Goal: Task Accomplishment & Management: Complete application form

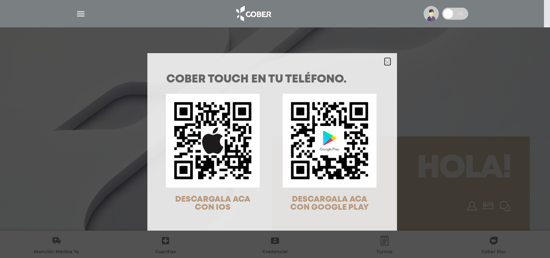
click at [387, 62] on icon "Close" at bounding box center [388, 62] width 6 height 6
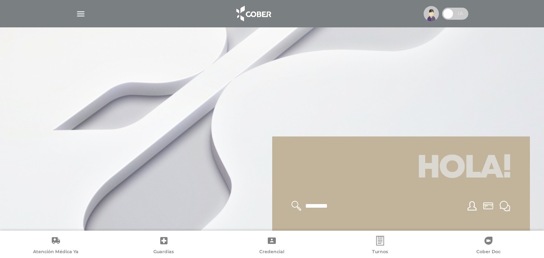
click at [79, 10] on img "button" at bounding box center [81, 14] width 10 height 10
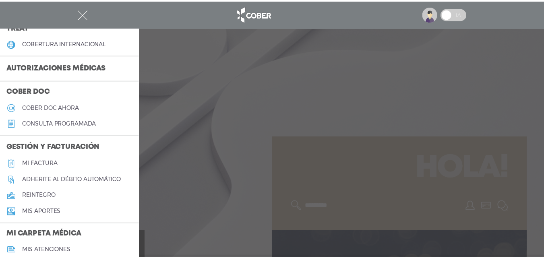
scroll to position [162, 0]
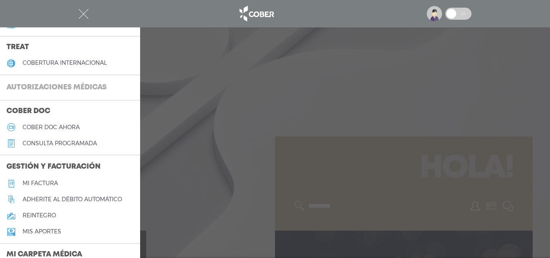
click at [71, 87] on h3 "Autorizaciones médicas" at bounding box center [56, 87] width 113 height 15
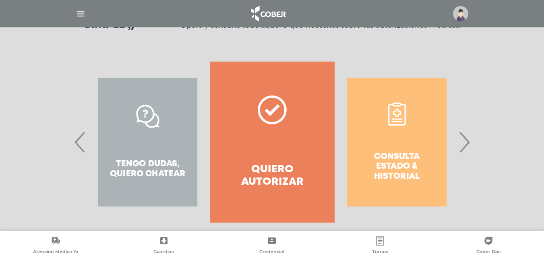
scroll to position [146, 0]
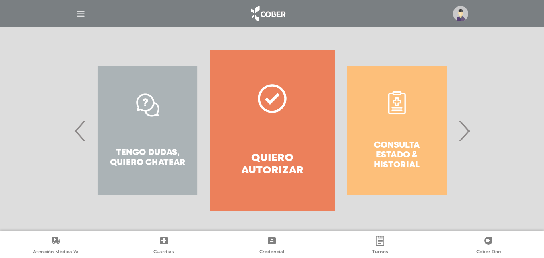
click at [124, 124] on div "Tengo dudas, quiero chatear" at bounding box center [147, 130] width 124 height 161
click at [466, 139] on span "›" at bounding box center [464, 131] width 16 height 44
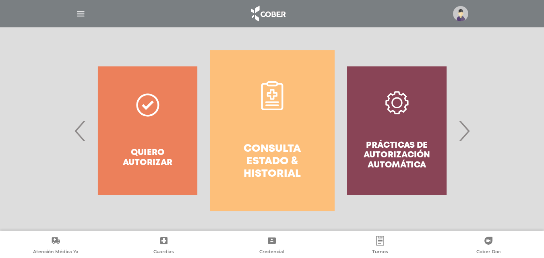
click at [85, 134] on span "‹" at bounding box center [81, 131] width 16 height 44
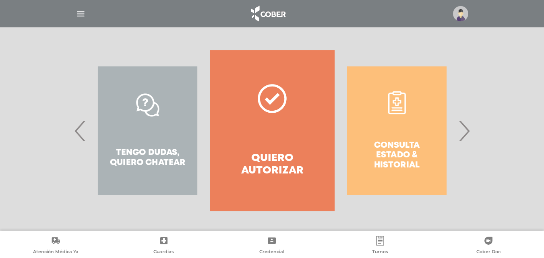
click at [85, 134] on span "‹" at bounding box center [81, 131] width 16 height 44
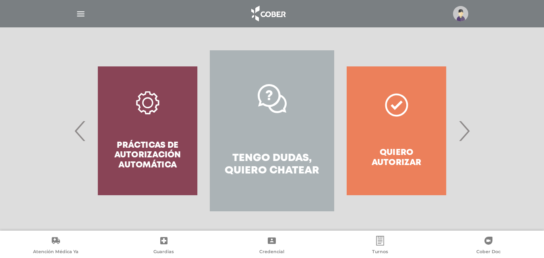
click at [274, 118] on link "Tengo dudas, quiero chatear" at bounding box center [272, 130] width 124 height 161
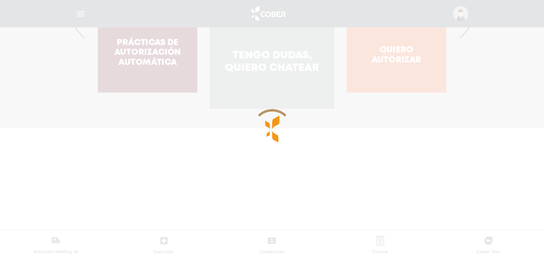
scroll to position [319, 0]
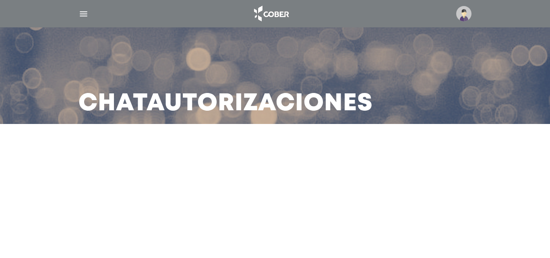
click at [290, 237] on main "Chat Autorizaciones" at bounding box center [275, 129] width 550 height 258
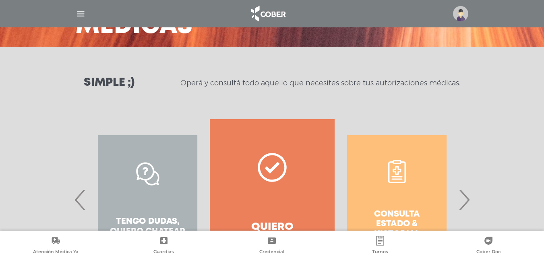
scroll to position [146, 0]
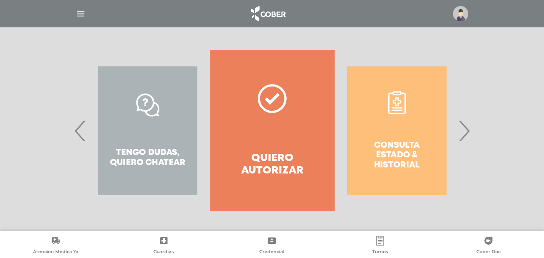
click at [469, 126] on span "›" at bounding box center [464, 131] width 16 height 44
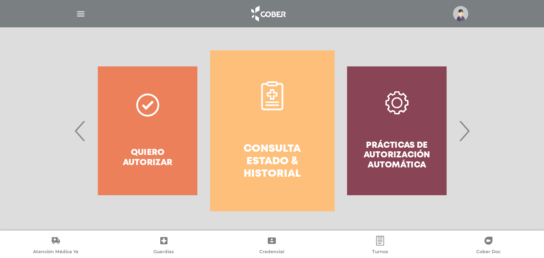
click at [469, 126] on span "›" at bounding box center [464, 131] width 16 height 44
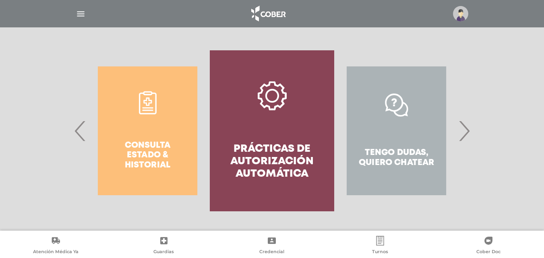
click at [469, 126] on span "›" at bounding box center [464, 131] width 16 height 44
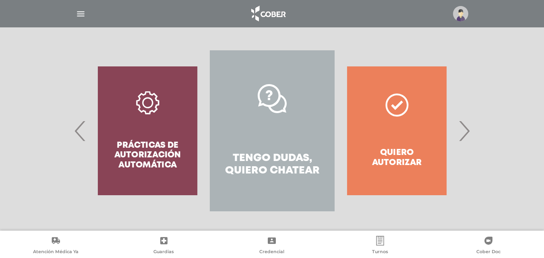
click at [180, 129] on div "Prácticas de autorización automática" at bounding box center [147, 130] width 124 height 161
click at [79, 135] on span "‹" at bounding box center [81, 131] width 16 height 44
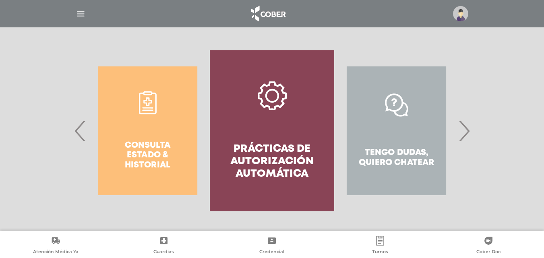
click at [291, 103] on link "Prácticas de autorización automática" at bounding box center [272, 130] width 124 height 161
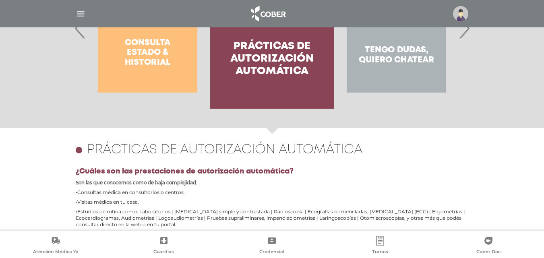
scroll to position [168, 0]
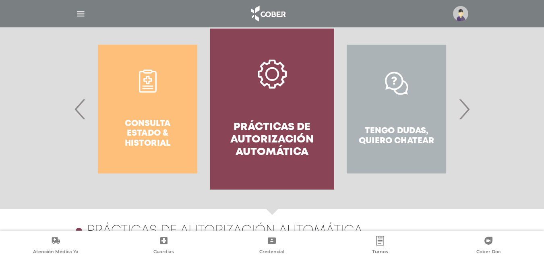
click at [465, 115] on span "›" at bounding box center [464, 109] width 16 height 44
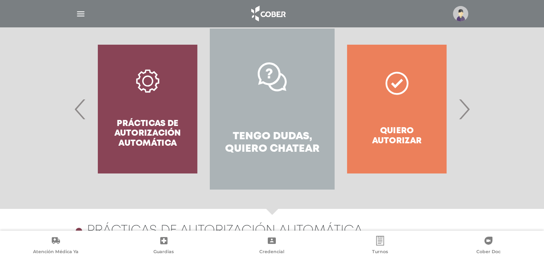
click at [465, 115] on span "›" at bounding box center [464, 109] width 16 height 44
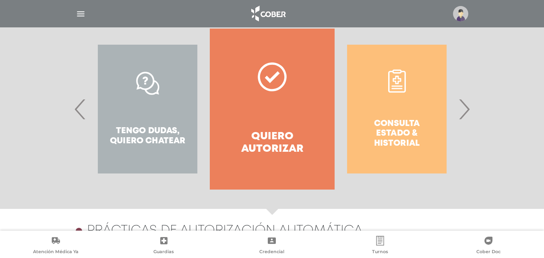
click at [273, 116] on link "Quiero autorizar" at bounding box center [272, 109] width 124 height 161
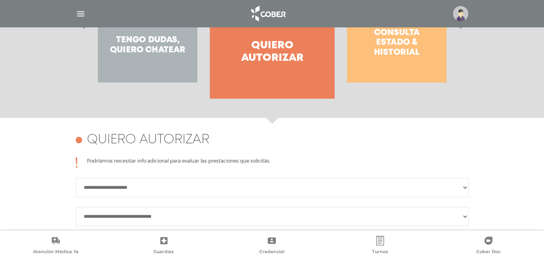
scroll to position [156, 0]
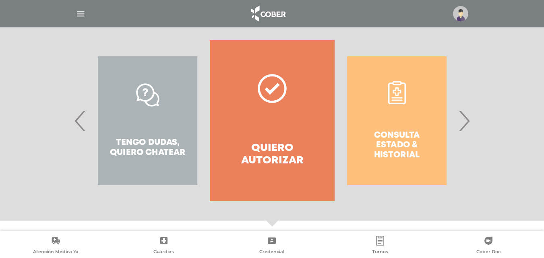
click at [426, 123] on div "Consulta estado & historial" at bounding box center [397, 120] width 124 height 161
click at [473, 126] on div "Consulta estado & historial Prácticas de autorización automática Tengo dudas, q…" at bounding box center [272, 120] width 413 height 161
click at [469, 120] on span "›" at bounding box center [464, 121] width 16 height 44
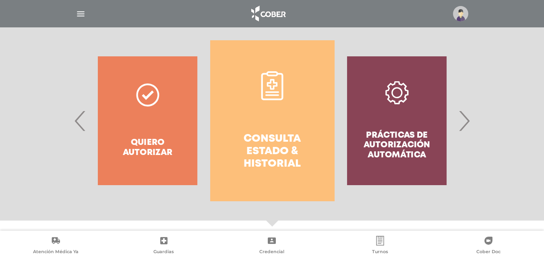
click at [276, 127] on link "Consulta estado & historial" at bounding box center [272, 120] width 124 height 161
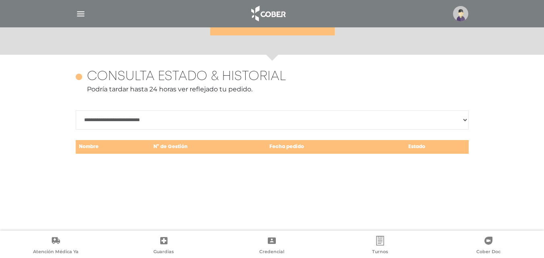
scroll to position [350, 0]
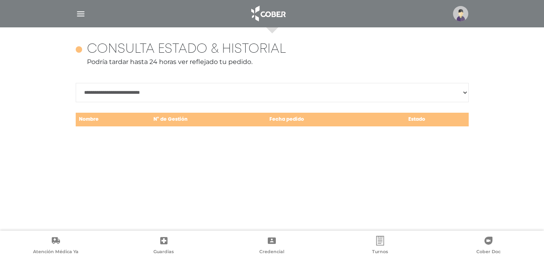
click at [257, 86] on select "**********" at bounding box center [272, 92] width 393 height 19
select select "**********"
click at [76, 83] on select "**********" at bounding box center [272, 92] width 393 height 19
click at [265, 169] on div "**********" at bounding box center [272, 128] width 413 height 203
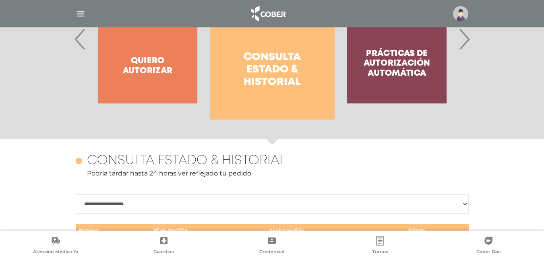
scroll to position [229, 0]
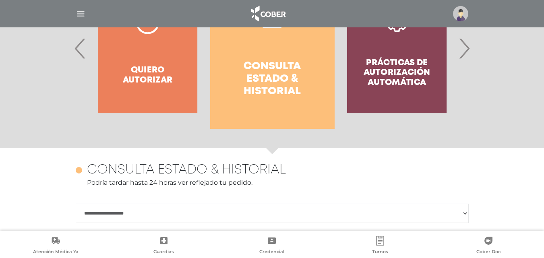
click at [138, 75] on div "Quiero autorizar" at bounding box center [147, 48] width 124 height 161
click at [86, 57] on div "Quiero autorizar" at bounding box center [147, 48] width 124 height 161
click at [80, 53] on span "‹" at bounding box center [81, 49] width 16 height 44
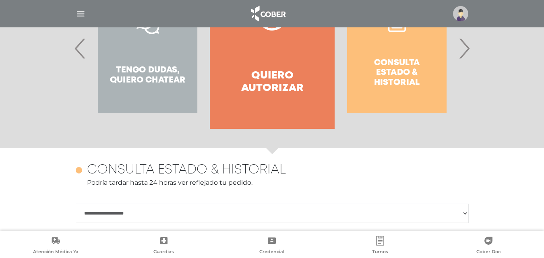
click at [276, 87] on h4 "Quiero autorizar" at bounding box center [271, 82] width 95 height 25
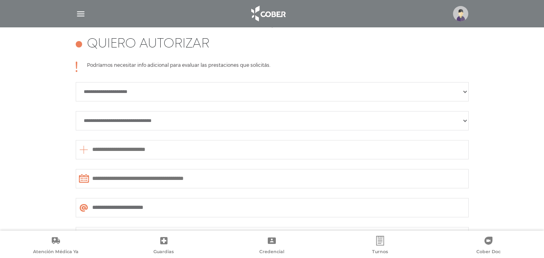
scroll to position [358, 0]
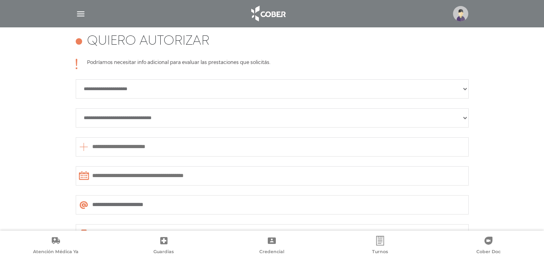
click at [218, 83] on select "**********" at bounding box center [272, 88] width 393 height 19
select select "**********"
click at [76, 79] on select "**********" at bounding box center [272, 88] width 393 height 19
click at [197, 115] on select "**********" at bounding box center [272, 117] width 393 height 19
select select "**********"
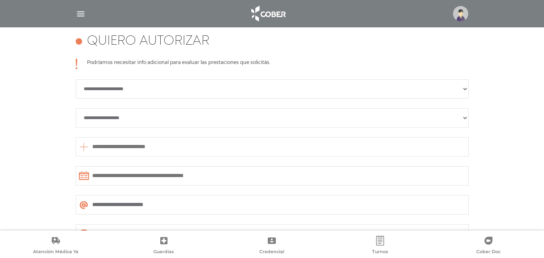
click at [76, 108] on select "**********" at bounding box center [272, 117] width 393 height 19
click at [160, 149] on input "text" at bounding box center [272, 146] width 393 height 19
type input "*****"
click at [203, 178] on input "text" at bounding box center [272, 175] width 393 height 19
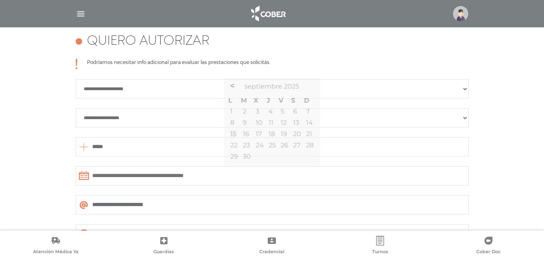
click at [183, 87] on select "**********" at bounding box center [272, 88] width 393 height 19
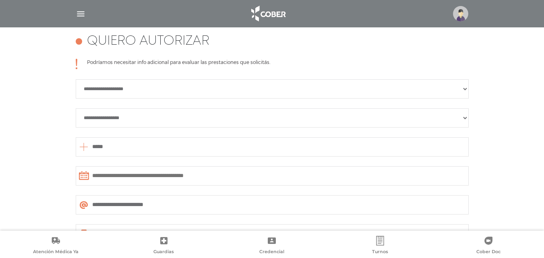
click at [183, 87] on select "**********" at bounding box center [272, 88] width 393 height 19
click at [171, 117] on select "**********" at bounding box center [272, 117] width 393 height 19
select select "**********"
click at [76, 108] on select "**********" at bounding box center [272, 117] width 393 height 19
click at [169, 172] on input "text" at bounding box center [272, 175] width 393 height 19
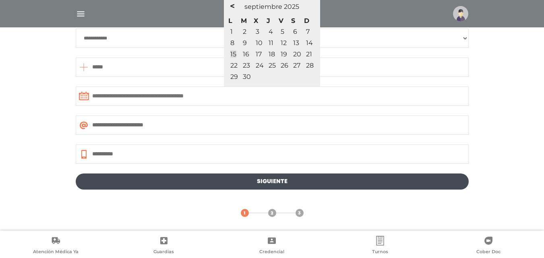
scroll to position [438, 0]
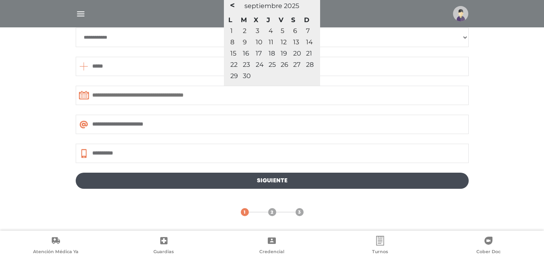
click at [233, 29] on td "1" at bounding box center [234, 30] width 12 height 11
type input "**********"
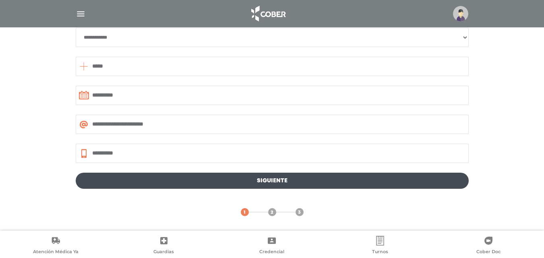
click at [158, 179] on link "Siguiente" at bounding box center [272, 181] width 393 height 16
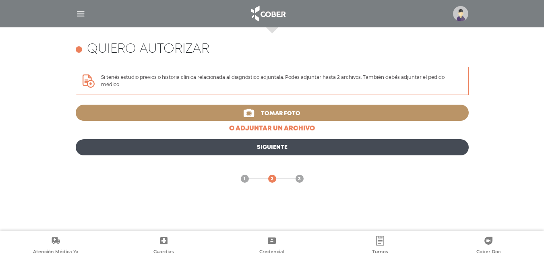
scroll to position [316, 0]
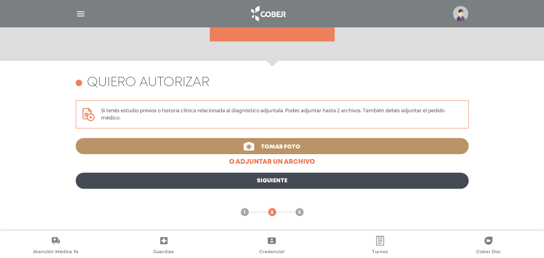
click at [187, 186] on link "Siguiente" at bounding box center [272, 181] width 393 height 16
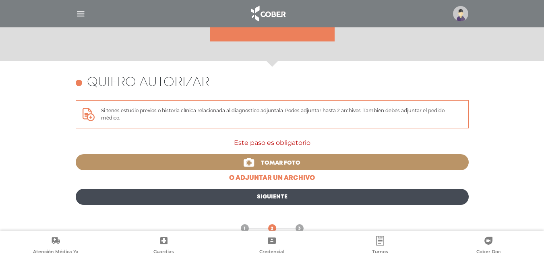
scroll to position [332, 0]
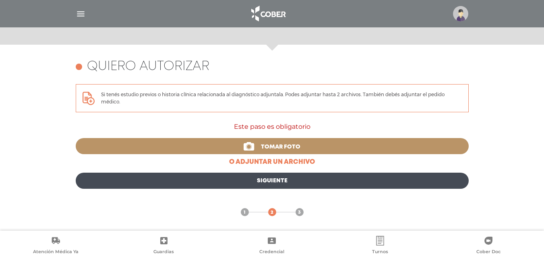
click at [187, 186] on link "Siguiente" at bounding box center [272, 181] width 393 height 16
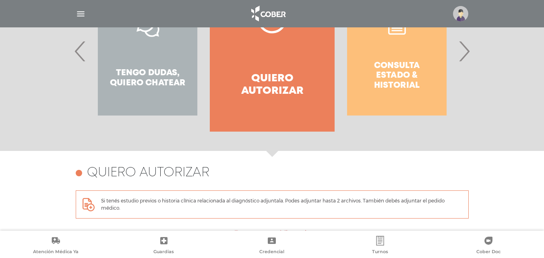
scroll to position [171, 0]
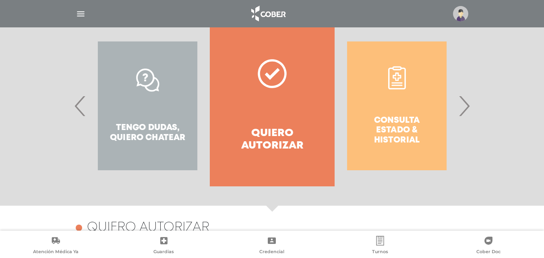
click at [87, 17] on div at bounding box center [272, 13] width 413 height 19
click at [85, 15] on img "button" at bounding box center [81, 14] width 10 height 10
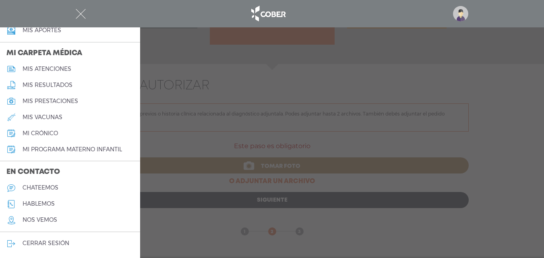
scroll to position [332, 0]
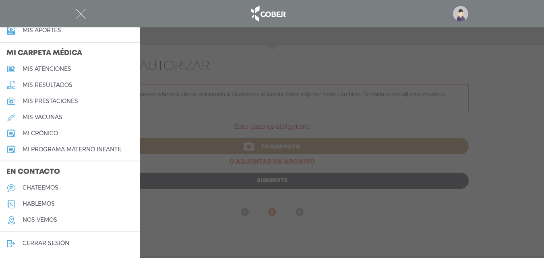
click at [53, 185] on h5 "chateemos" at bounding box center [41, 188] width 36 height 7
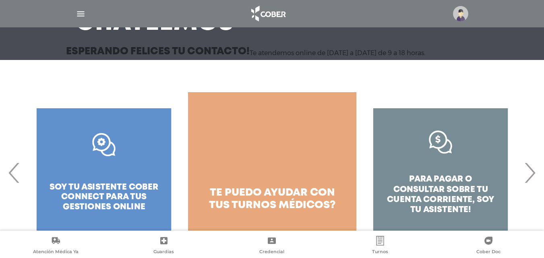
scroll to position [103, 0]
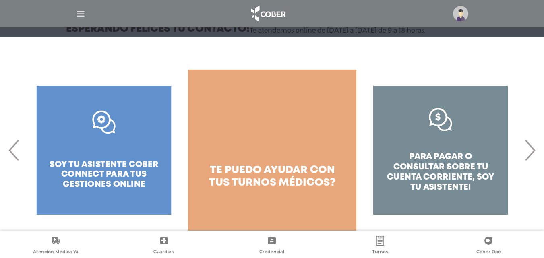
click at [17, 155] on span "‹" at bounding box center [14, 151] width 16 height 44
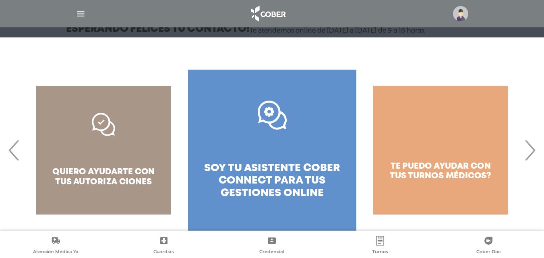
click at [4, 157] on div "para pagar o consultar sobre tu cuenta corriente, soy tu asistente!" at bounding box center [272, 150] width 544 height 161
click at [17, 158] on span "‹" at bounding box center [14, 151] width 16 height 44
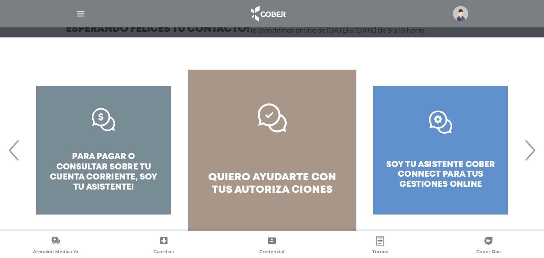
click at [253, 135] on link "quiero ayudarte con tus autoriza ciones" at bounding box center [272, 150] width 168 height 161
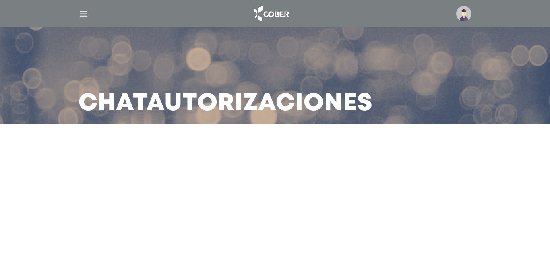
click at [77, 13] on div at bounding box center [275, 13] width 413 height 19
click at [83, 15] on img "button" at bounding box center [84, 14] width 10 height 10
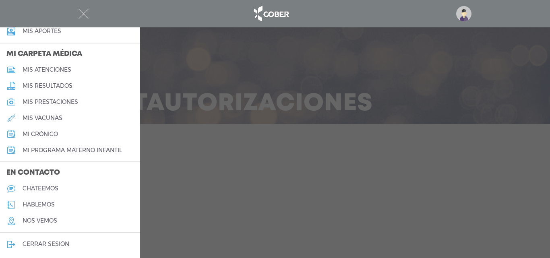
scroll to position [363, 0]
click at [29, 182] on link "chateemos" at bounding box center [70, 188] width 140 height 16
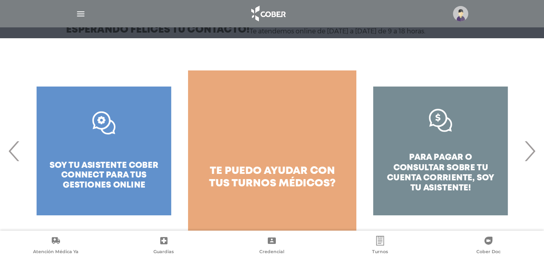
scroll to position [103, 0]
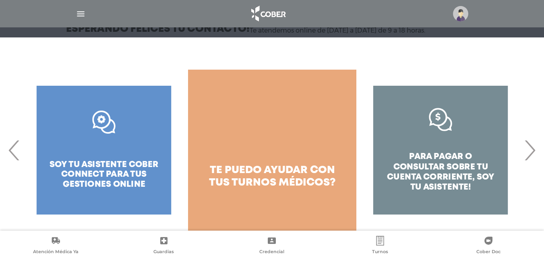
click at [19, 151] on span "‹" at bounding box center [14, 151] width 16 height 44
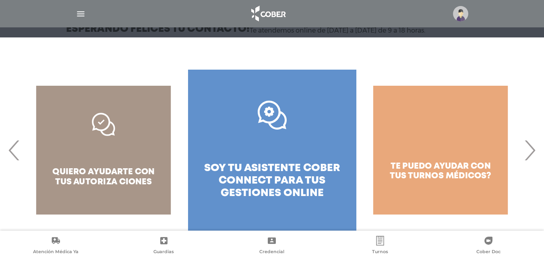
click at [310, 153] on link ".st0{fill:#FFFFFF;} soy tu asistente cober connect para tus gestiones online" at bounding box center [272, 150] width 168 height 161
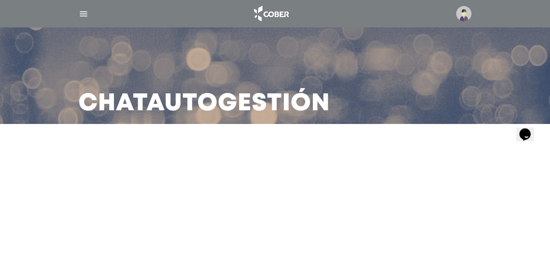
click at [527, 130] on icon "Widget de Chat" at bounding box center [525, 134] width 11 height 12
click at [73, 11] on div at bounding box center [275, 13] width 413 height 19
click at [83, 10] on img "button" at bounding box center [84, 14] width 10 height 10
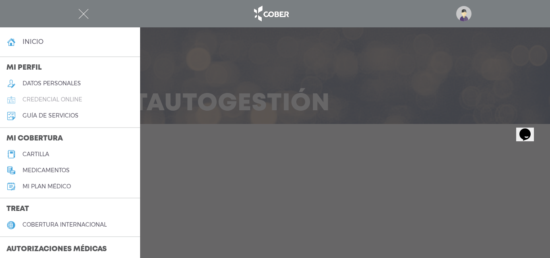
click at [77, 99] on h5 "credencial online" at bounding box center [53, 99] width 60 height 7
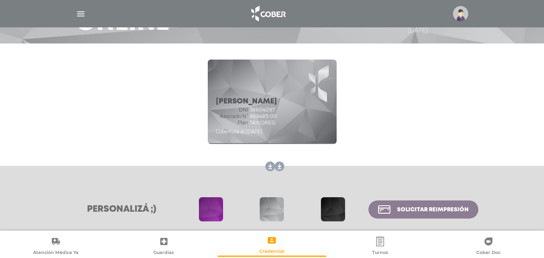
drag, startPoint x: 249, startPoint y: 117, endPoint x: 285, endPoint y: 115, distance: 36.3
click at [277, 115] on div "Asociado N° 868485-00" at bounding box center [246, 117] width 61 height 6
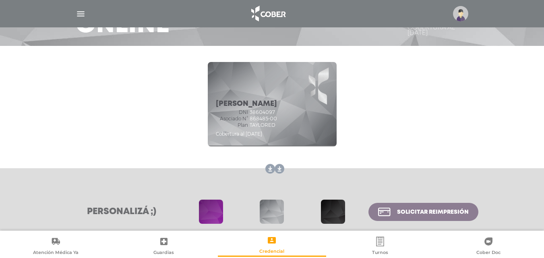
scroll to position [116, 0]
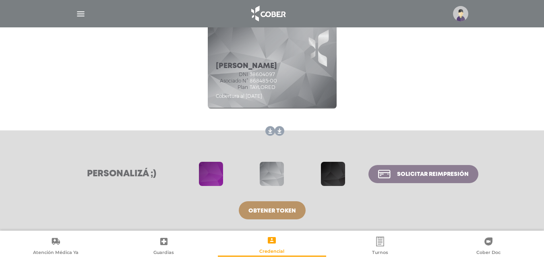
click at [392, 77] on div "[PERSON_NAME] dni 38604097 Asociado N° 868485-00 Plan TAYLORED Cobertura al [DA…" at bounding box center [272, 66] width 413 height 101
